Goal: Find specific page/section: Find specific page/section

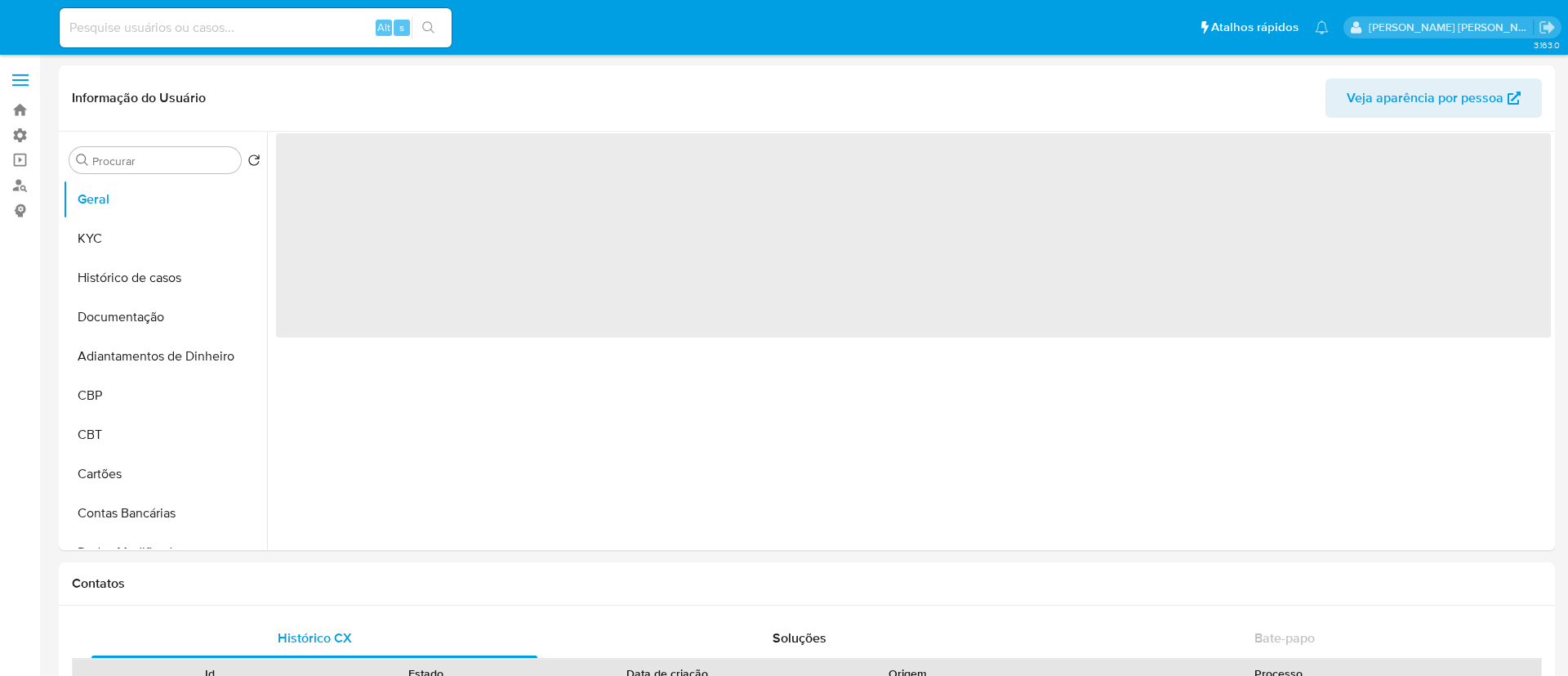
select select "10"
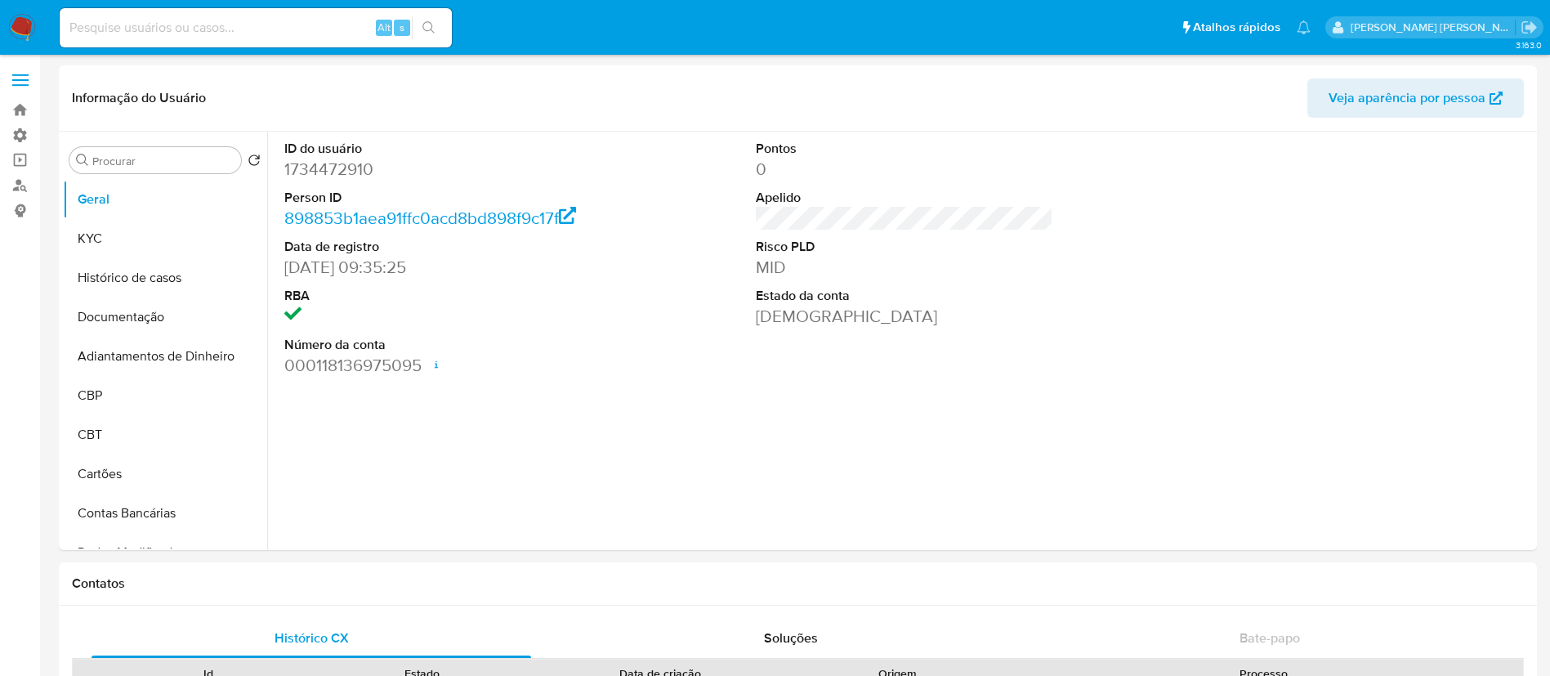
click at [1444, 35] on div "[PERSON_NAME] [PERSON_NAME]" at bounding box center [1433, 27] width 217 height 22
click at [1524, 28] on icon "Sair" at bounding box center [1528, 27] width 17 height 17
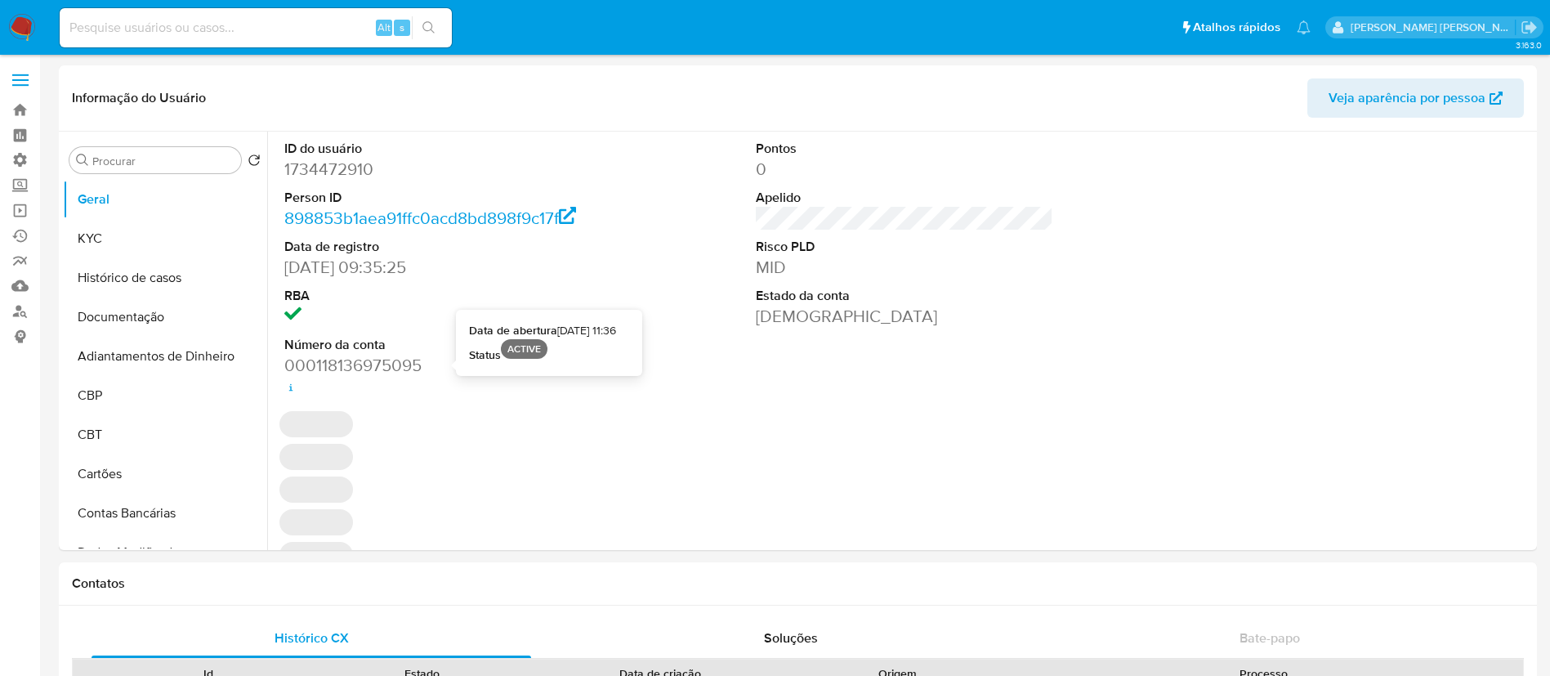
select select "10"
